Goal: Transaction & Acquisition: Purchase product/service

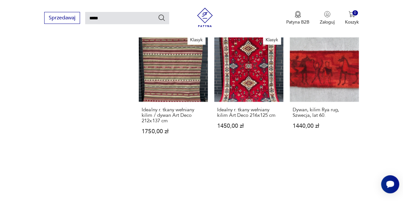
scroll to position [665, 0]
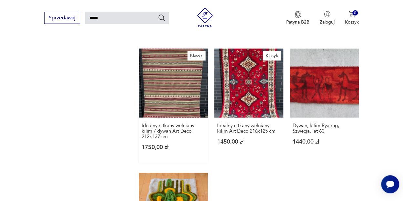
click at [175, 81] on link "Klasyk Idealny r. tkany wełniany kilim / dywan Art Deco 212x137 cm 1750,00 zł" at bounding box center [173, 106] width 69 height 114
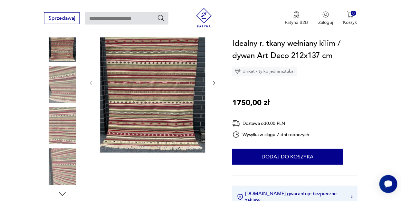
scroll to position [90, 0]
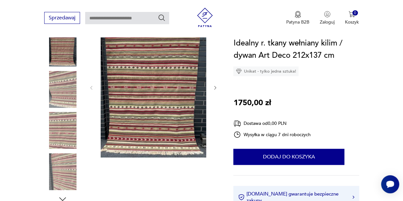
click at [54, 92] on img at bounding box center [62, 89] width 37 height 37
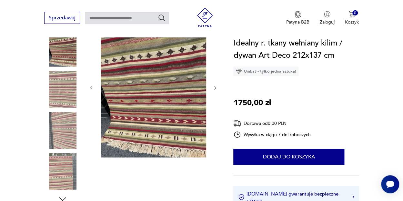
click at [57, 135] on img at bounding box center [62, 130] width 37 height 37
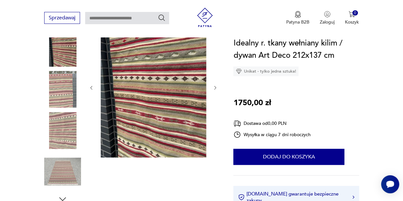
click at [71, 89] on img at bounding box center [62, 89] width 37 height 37
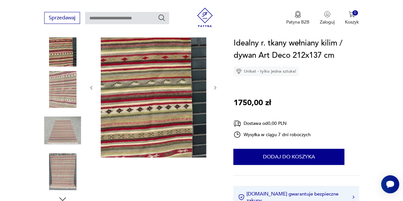
click at [71, 111] on div at bounding box center [62, 110] width 37 height 161
click at [67, 134] on img at bounding box center [62, 130] width 37 height 37
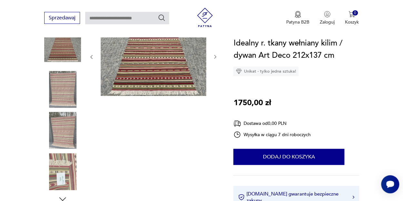
click at [66, 169] on img at bounding box center [62, 171] width 37 height 37
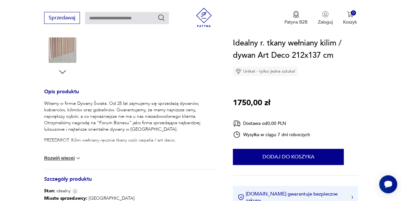
scroll to position [218, 0]
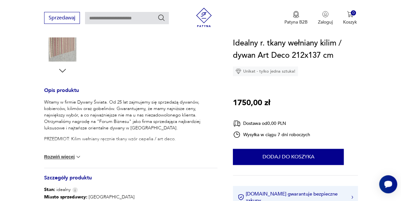
click at [199, 17] on img at bounding box center [203, 17] width 19 height 19
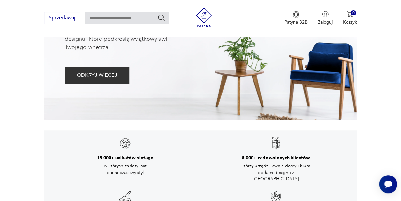
scroll to position [218, 0]
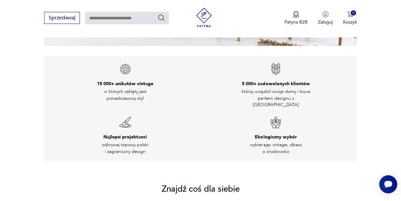
click at [137, 21] on input "text" at bounding box center [127, 18] width 84 height 12
type input "*******"
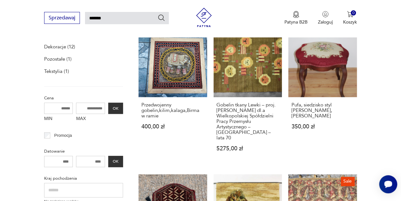
scroll to position [118, 0]
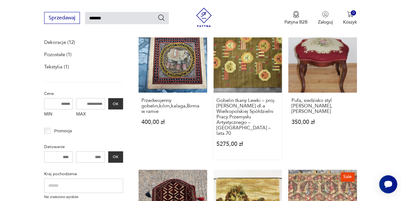
click at [253, 69] on link "Gobelin tkany Lewki – proj. [PERSON_NAME] dl.a Wielkopolskiej Spółdzielni Pracy…" at bounding box center [248, 91] width 69 height 135
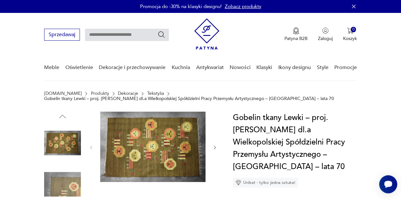
click at [61, 181] on img at bounding box center [62, 184] width 37 height 37
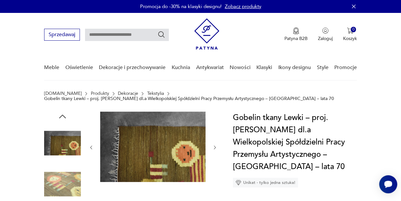
click at [62, 181] on img at bounding box center [62, 184] width 37 height 37
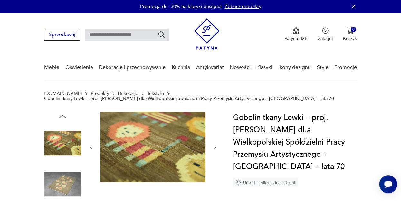
click at [62, 181] on img at bounding box center [62, 184] width 37 height 37
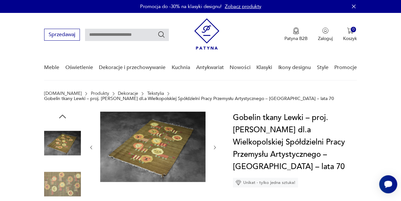
click at [62, 181] on img at bounding box center [62, 184] width 37 height 37
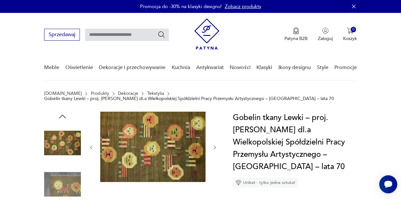
click at [62, 181] on img at bounding box center [62, 184] width 37 height 37
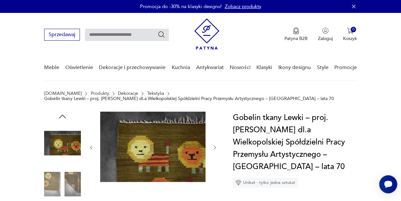
click at [62, 181] on img at bounding box center [62, 184] width 37 height 37
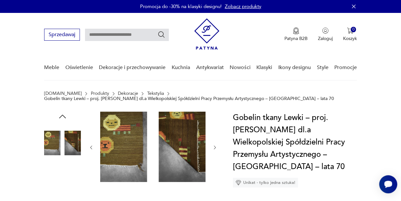
click at [62, 181] on img at bounding box center [62, 184] width 37 height 37
